Goal: Task Accomplishment & Management: Manage account settings

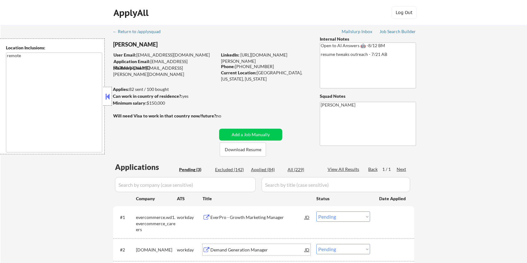
select select ""pending""
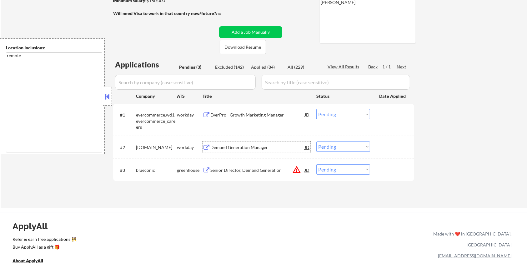
click at [335, 148] on select "Choose an option... Pending Applied Excluded (Questions) Excluded (Expired) Exc…" at bounding box center [344, 147] width 54 height 10
click at [317, 142] on select "Choose an option... Pending Applied Excluded (Questions) Excluded (Expired) Exc…" at bounding box center [344, 147] width 54 height 10
select select ""pending""
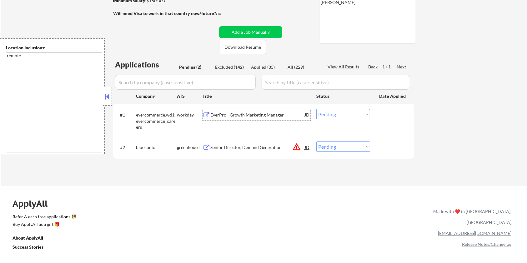
click at [225, 116] on div "EverPro - Growth Marketing Manager" at bounding box center [257, 115] width 94 height 6
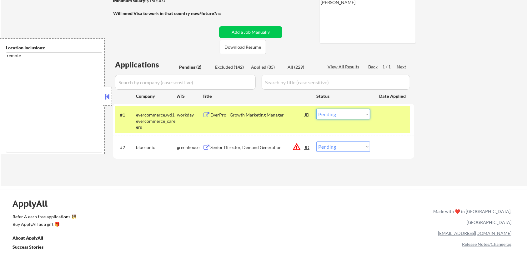
click at [327, 109] on select "Choose an option... Pending Applied Excluded (Questions) Excluded (Expired) Exc…" at bounding box center [344, 114] width 54 height 10
click at [317, 109] on select "Choose an option... Pending Applied Excluded (Questions) Excluded (Expired) Exc…" at bounding box center [344, 114] width 54 height 10
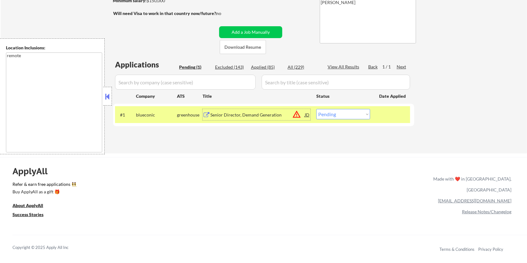
click at [230, 114] on div "Senior Director, Demand Generation" at bounding box center [257, 115] width 94 height 6
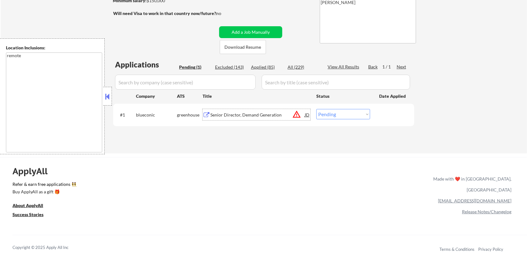
click at [331, 111] on select "Choose an option... Pending Applied Excluded (Questions) Excluded (Expired) Exc…" at bounding box center [344, 114] width 54 height 10
select select ""applied""
click at [317, 109] on select "Choose an option... Pending Applied Excluded (Questions) Excluded (Expired) Exc…" at bounding box center [344, 114] width 54 height 10
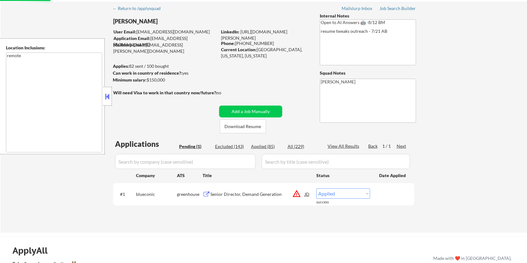
scroll to position [19, 0]
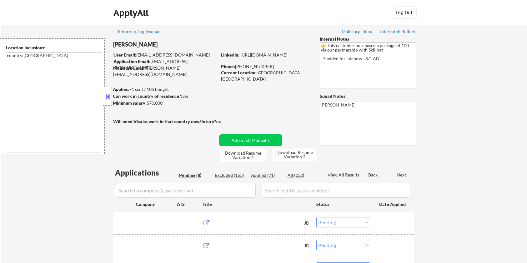
select select ""pending""
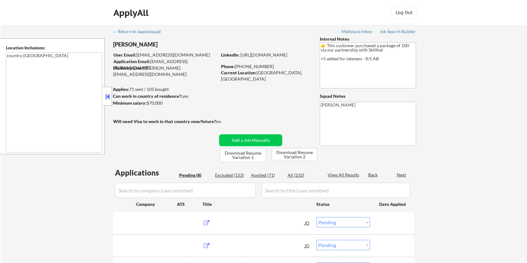
select select ""pending""
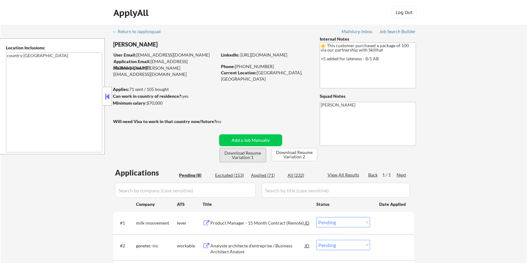
click at [240, 155] on button "Download Resume Variation 1" at bounding box center [243, 155] width 46 height 14
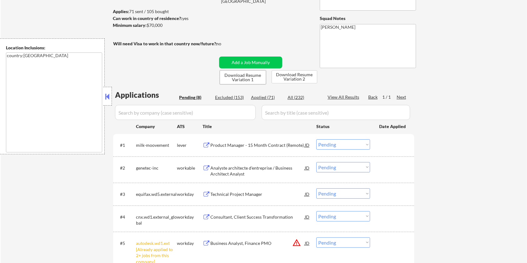
scroll to position [83, 0]
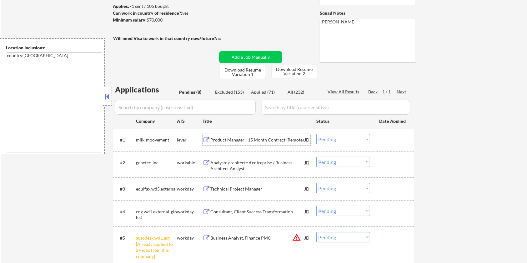
click at [226, 137] on div "Product Manager - 15 Month Contract (Remote)" at bounding box center [257, 140] width 94 height 6
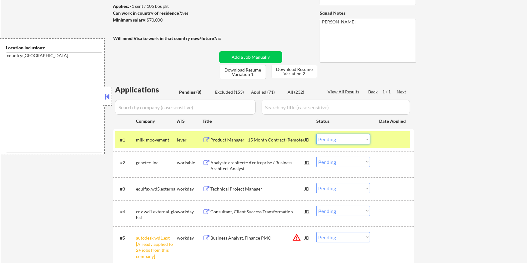
click at [345, 136] on select "Choose an option... Pending Applied Excluded (Questions) Excluded (Expired) Exc…" at bounding box center [344, 139] width 54 height 10
click at [317, 134] on select "Choose an option... Pending Applied Excluded (Questions) Excluded (Expired) Exc…" at bounding box center [344, 139] width 54 height 10
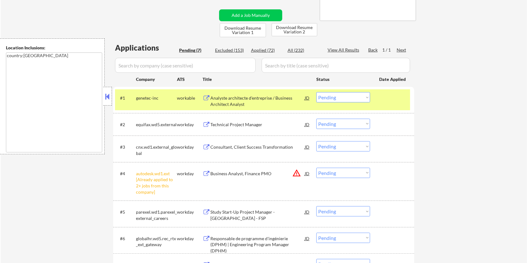
scroll to position [125, 0]
click at [230, 99] on div "Analyste architecte d'entreprise / Business Architect Analyst" at bounding box center [257, 101] width 94 height 12
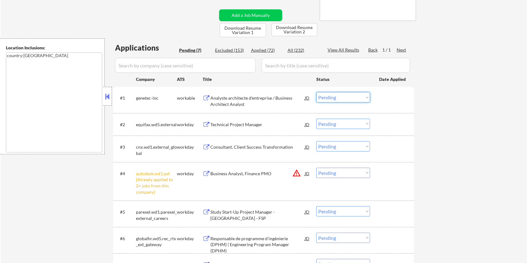
click at [341, 96] on select "Choose an option... Pending Applied Excluded (Questions) Excluded (Expired) Exc…" at bounding box center [344, 97] width 54 height 10
click at [317, 92] on select "Choose an option... Pending Applied Excluded (Questions) Excluded (Expired) Exc…" at bounding box center [344, 97] width 54 height 10
select select ""pending""
